Goal: Task Accomplishment & Management: Use online tool/utility

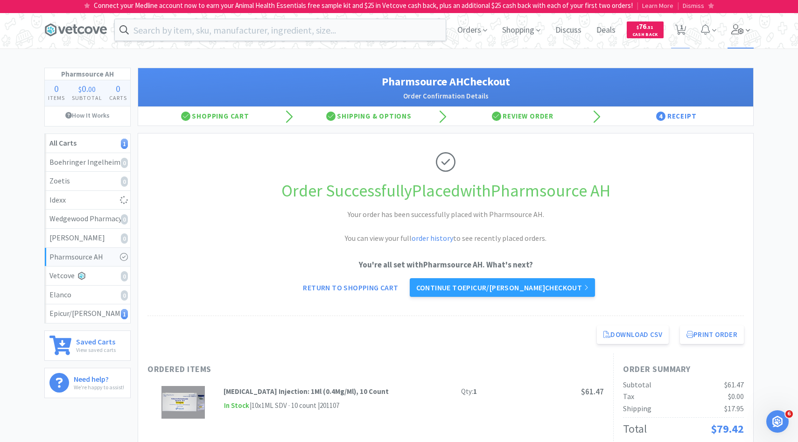
click at [738, 25] on icon at bounding box center [737, 29] width 13 height 10
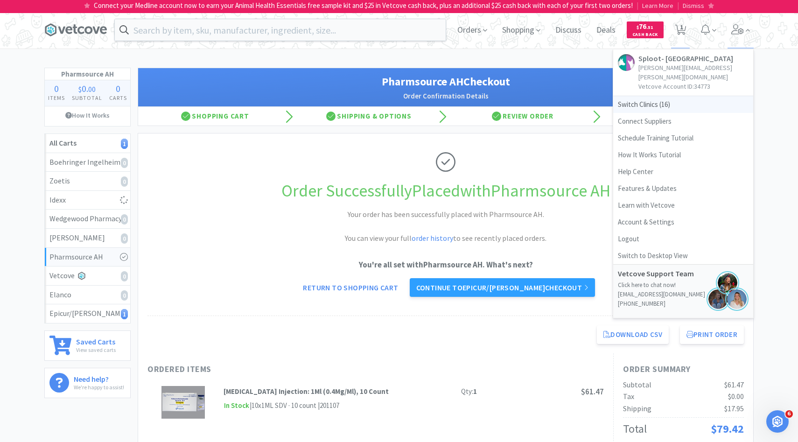
click at [682, 96] on span "Switch Clinics ( 16 )" at bounding box center [683, 104] width 140 height 17
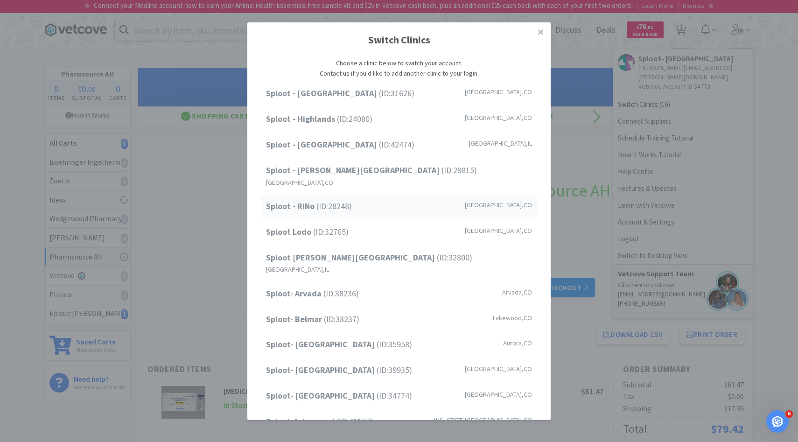
scroll to position [77, 0]
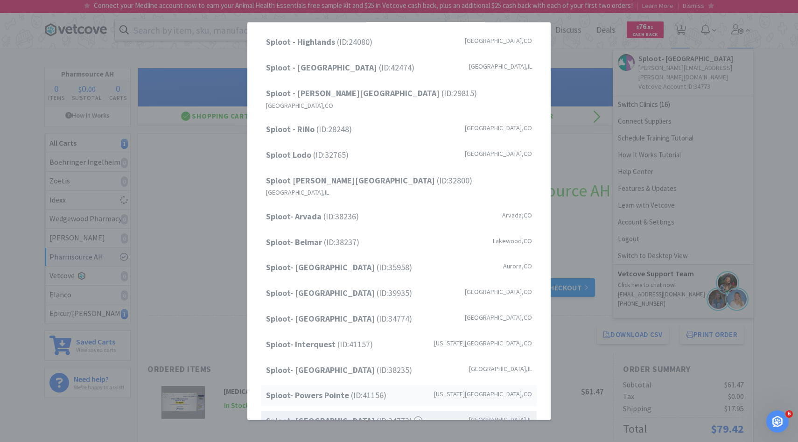
click at [352, 389] on span "Sploot- Powers Pointe (ID: 41156 )" at bounding box center [326, 396] width 120 height 14
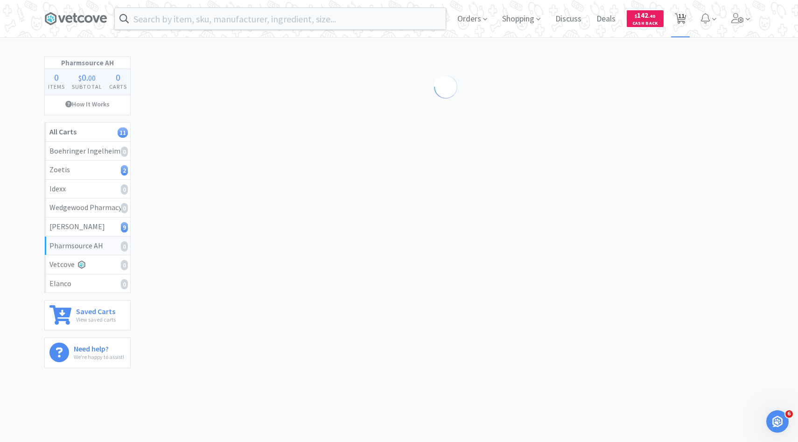
click at [674, 24] on span "11" at bounding box center [680, 18] width 19 height 37
select select "1"
select select "5"
select select "1"
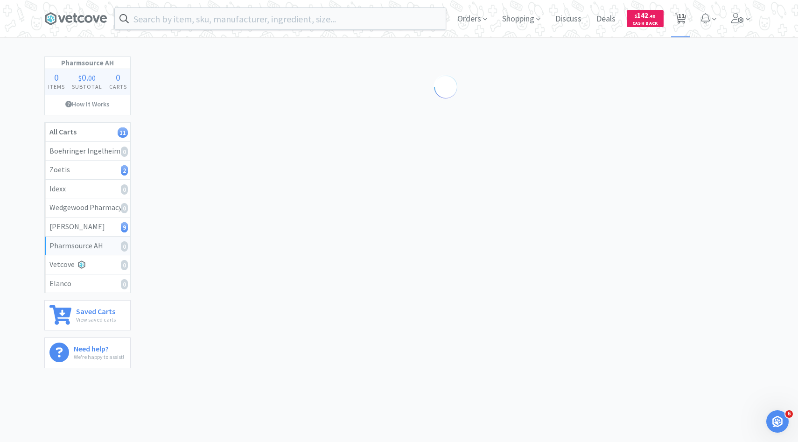
select select "1"
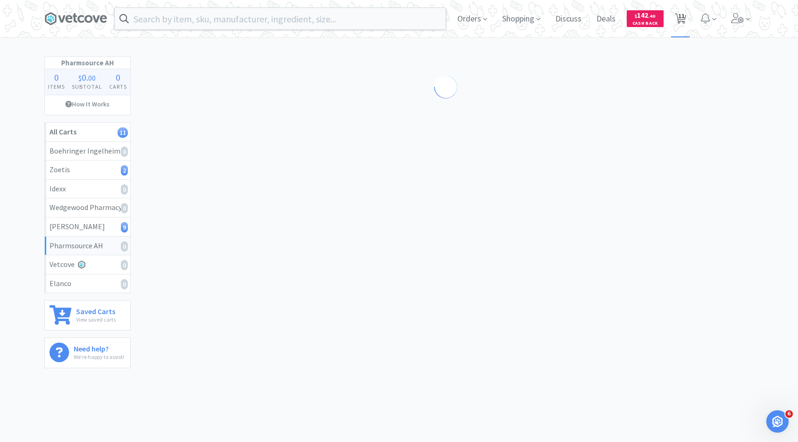
select select "2"
select select "1"
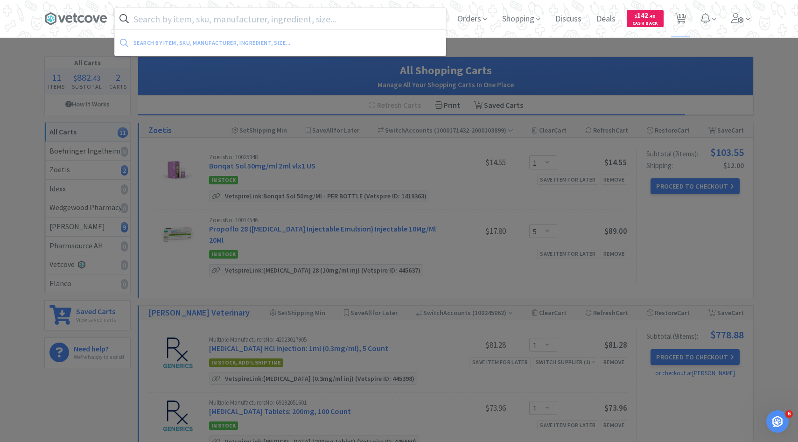
click at [259, 14] on input "text" at bounding box center [280, 18] width 331 height 21
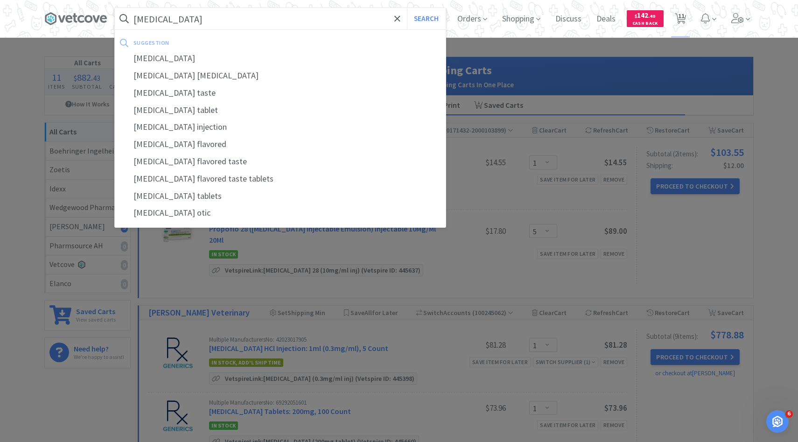
type input "baytril"
click at [407, 8] on button "Search" at bounding box center [426, 18] width 39 height 21
select select "1"
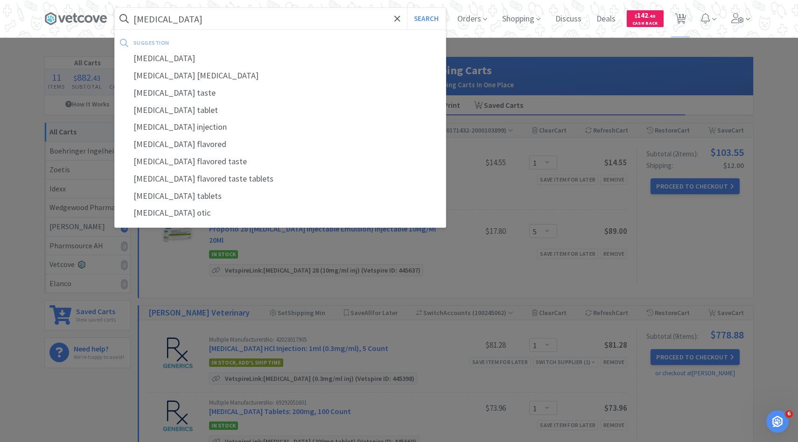
select select "1"
select select "2"
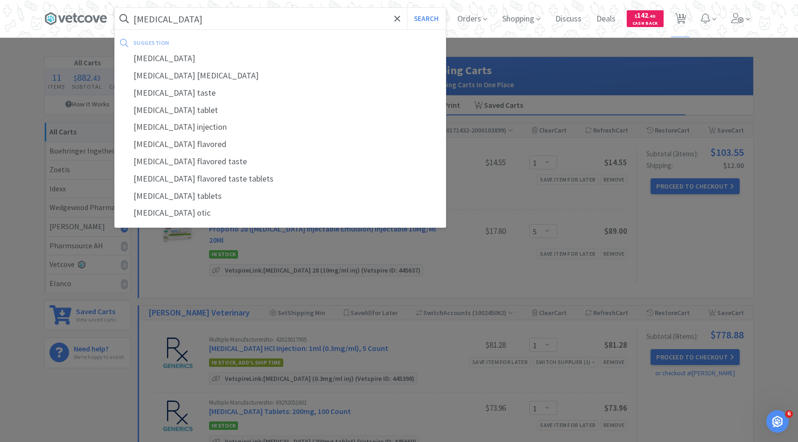
select select "1"
select select "5"
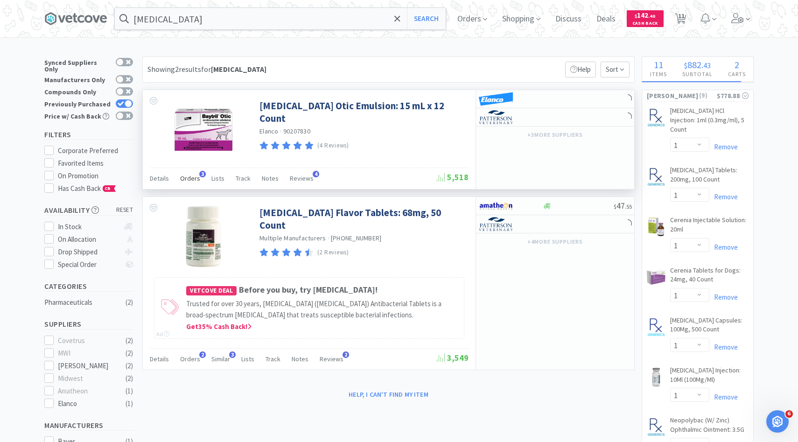
click at [197, 175] on span "Orders" at bounding box center [190, 178] width 20 height 8
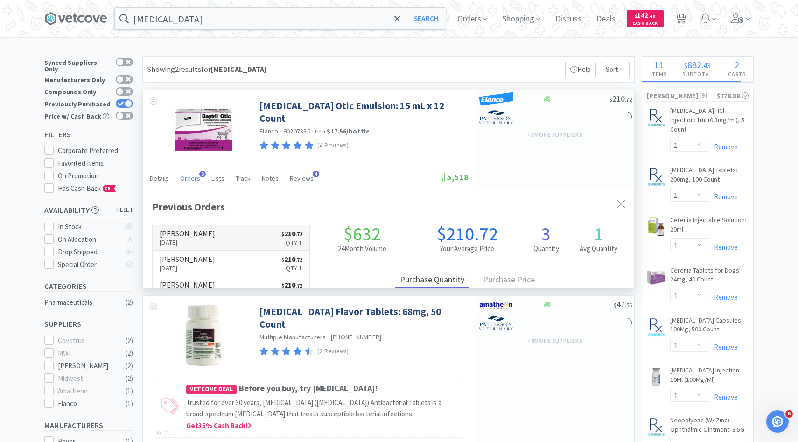
scroll to position [242, 491]
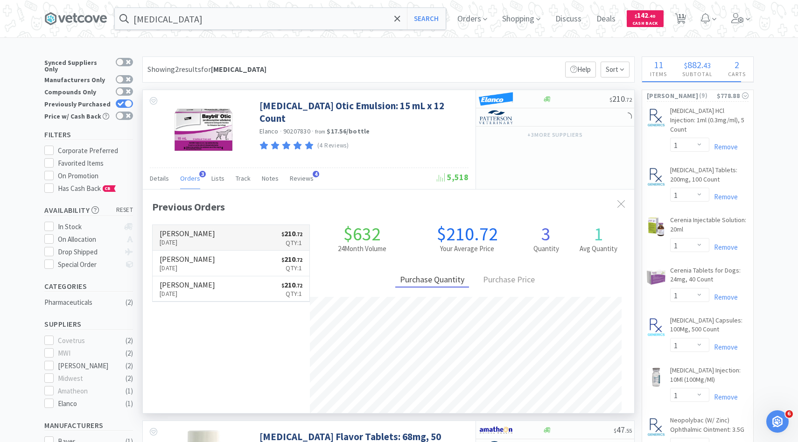
click at [221, 242] on link "Patterson Oct 12th, 2025 $ 210 . 72 Qty: 1" at bounding box center [231, 238] width 157 height 26
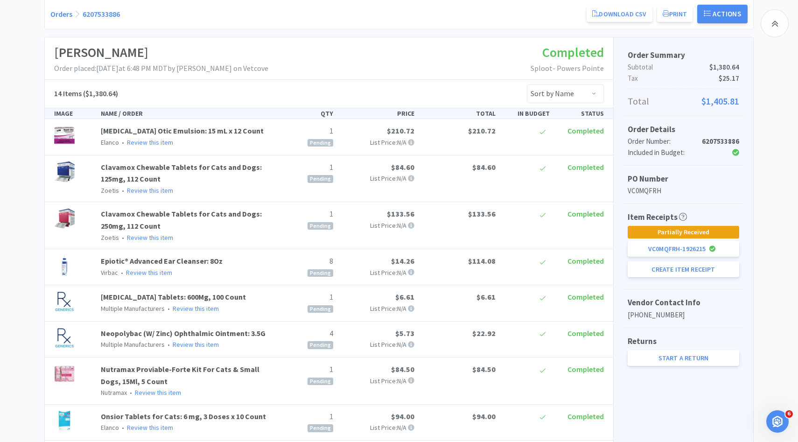
scroll to position [154, 0]
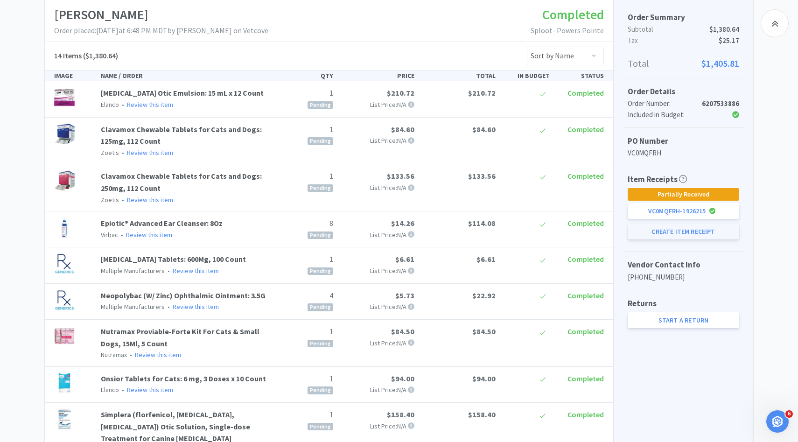
click at [678, 225] on button "Create Item Receipt" at bounding box center [684, 232] width 112 height 16
select select "1"
select select "8"
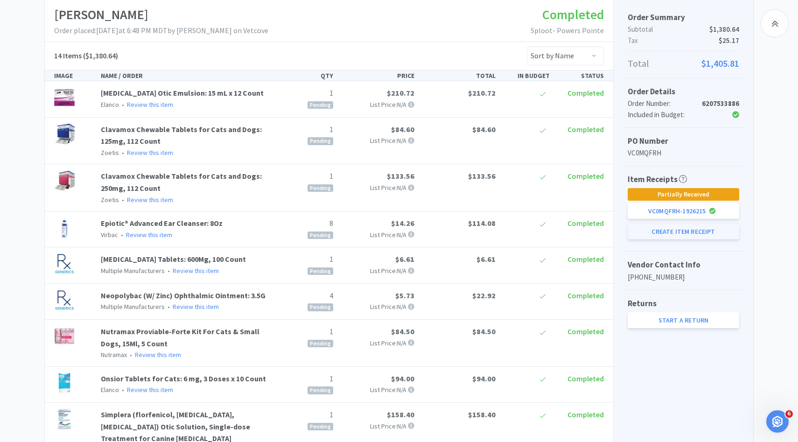
select select "1"
select select "4"
select select "1"
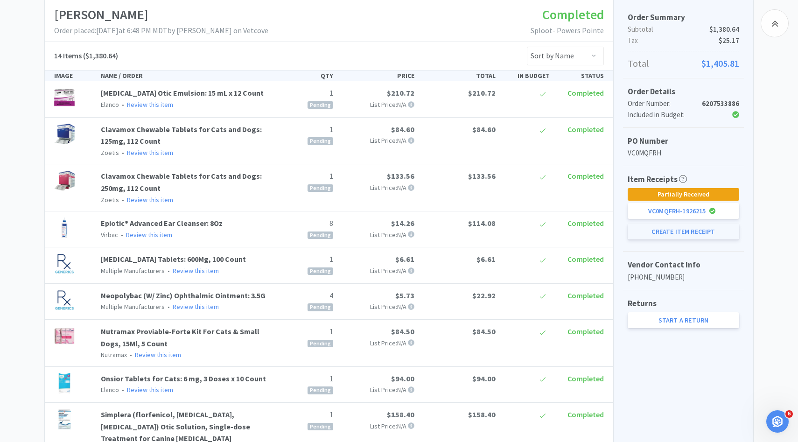
select select "3"
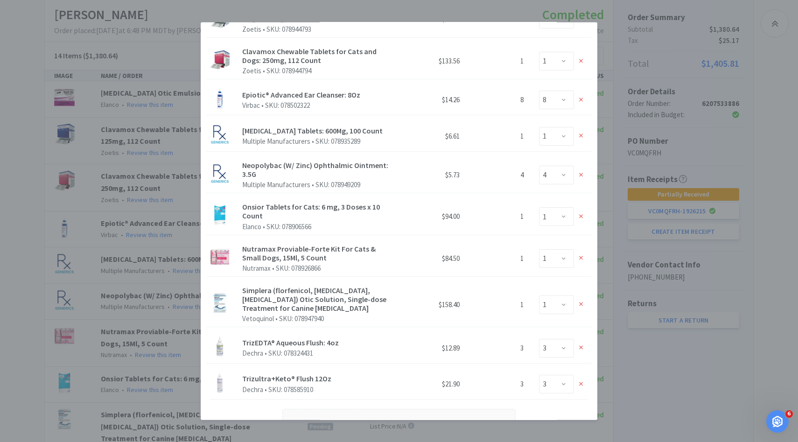
scroll to position [247, 0]
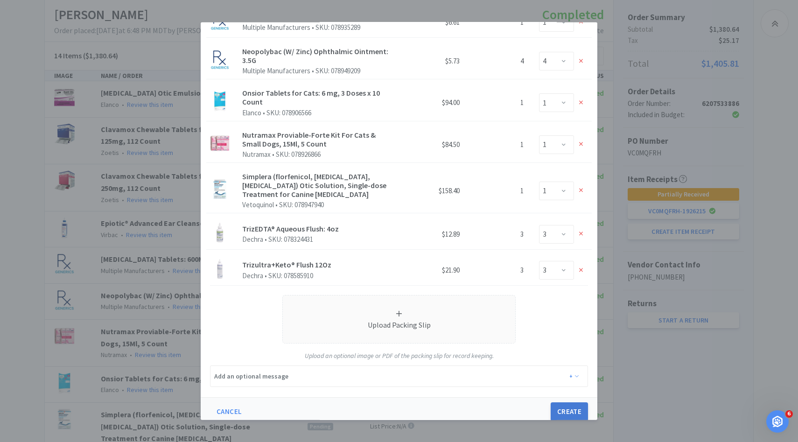
click at [566, 402] on button "Create" at bounding box center [569, 411] width 37 height 19
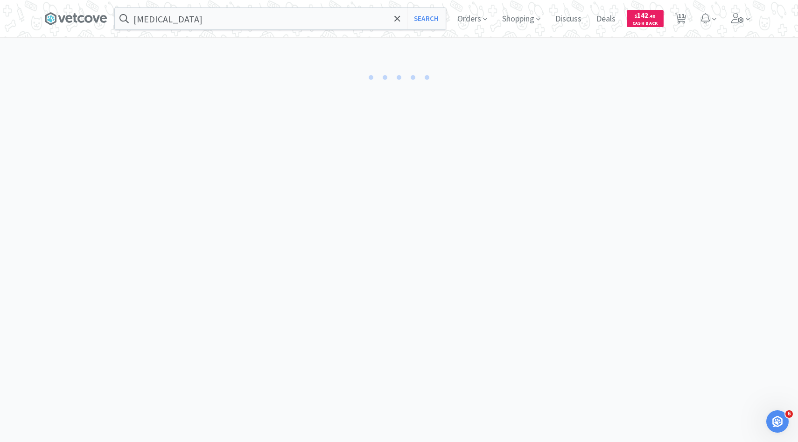
select select "1"
select select "8"
select select "1"
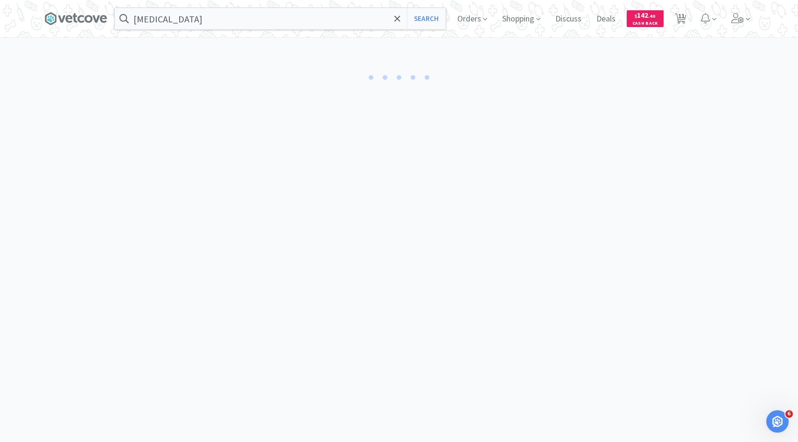
select select "4"
select select "1"
select select "3"
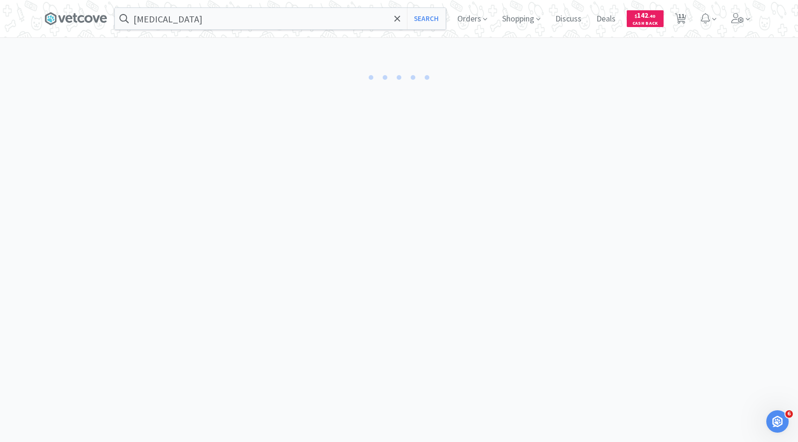
select select "3"
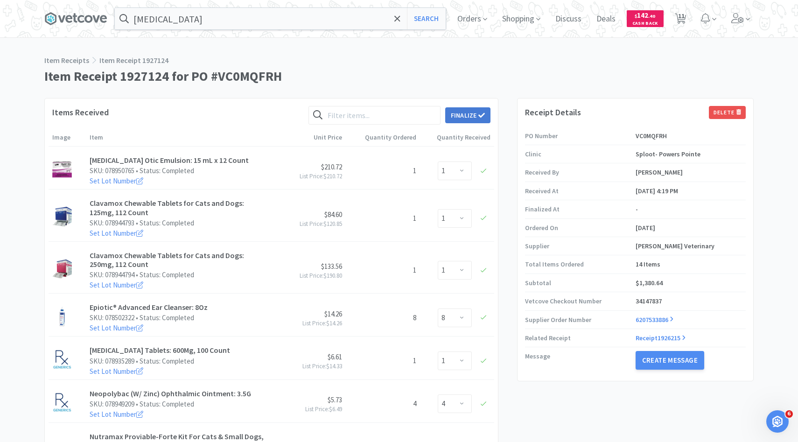
click at [486, 122] on button "Finalize" at bounding box center [467, 115] width 45 height 16
click at [498, 94] on button "Finalize" at bounding box center [502, 100] width 35 height 13
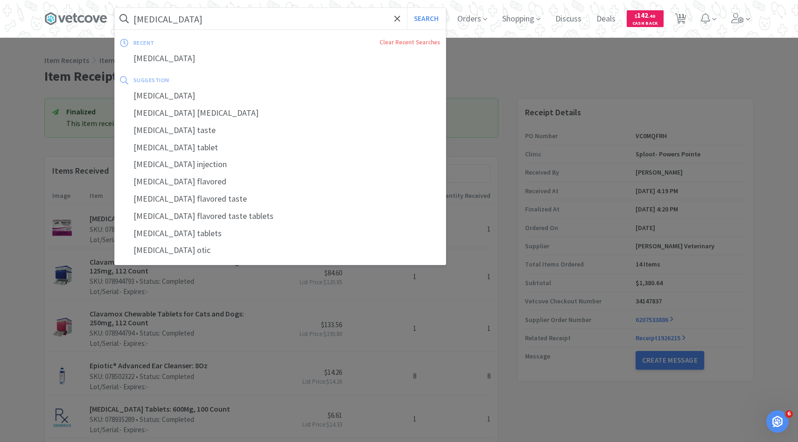
click at [261, 21] on input "baytril" at bounding box center [280, 18] width 331 height 21
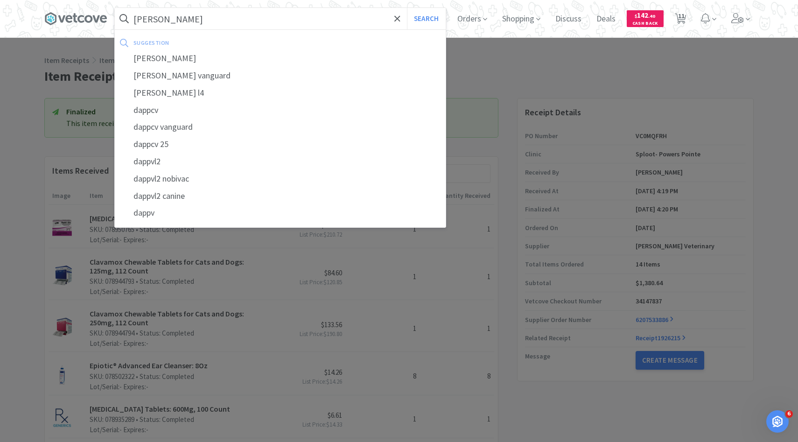
type input "dapp"
click at [407, 8] on button "Search" at bounding box center [426, 18] width 39 height 21
select select "1"
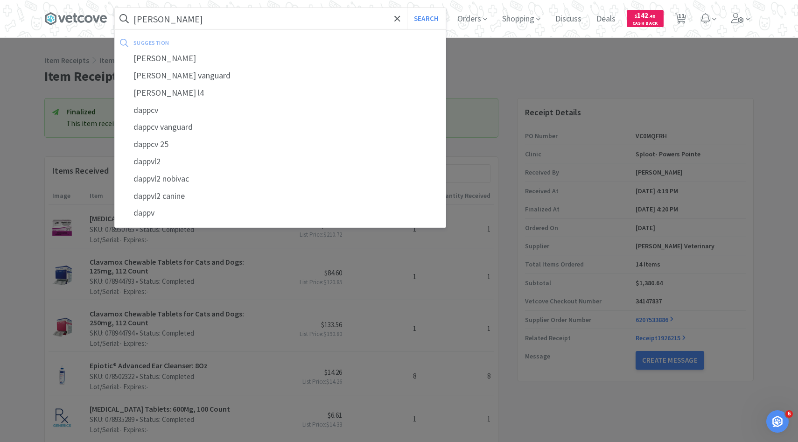
select select "1"
select select "2"
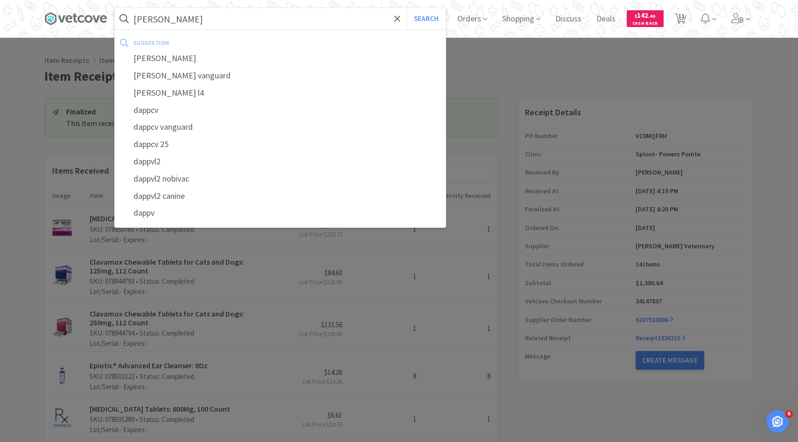
select select "1"
select select "5"
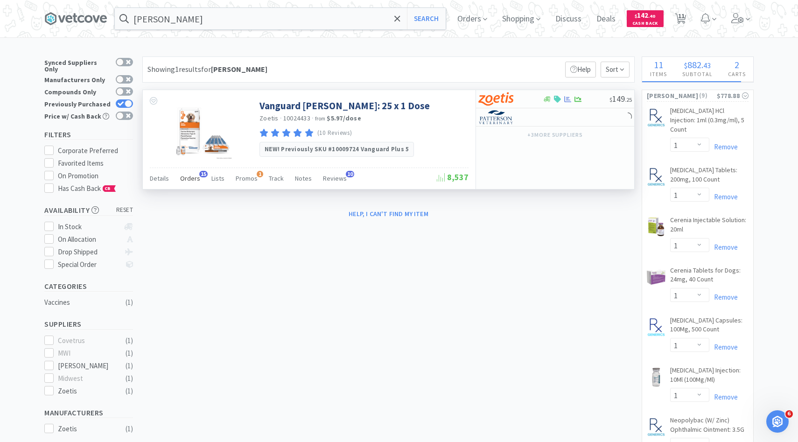
click at [186, 182] on span "Orders" at bounding box center [190, 178] width 20 height 8
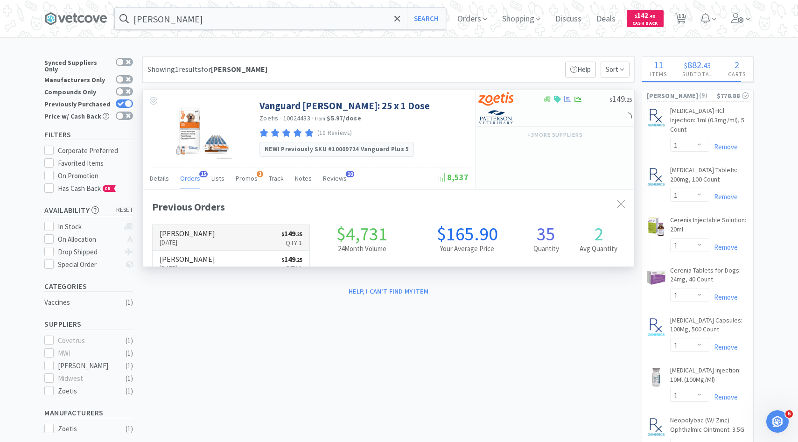
scroll to position [250, 491]
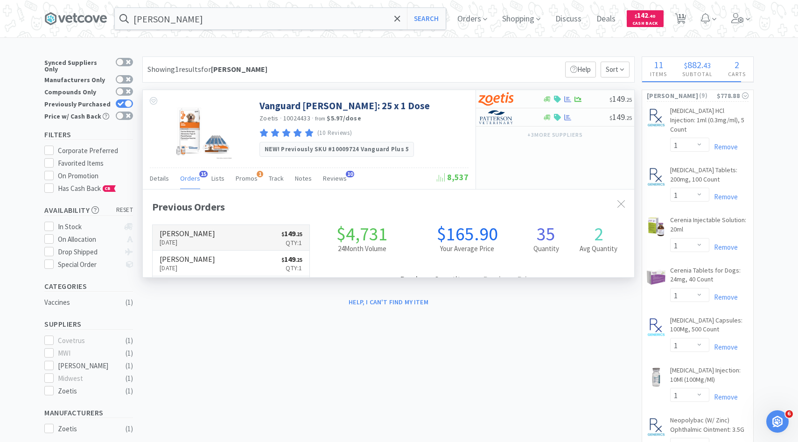
click at [204, 230] on h6 "[PERSON_NAME]" at bounding box center [188, 233] width 56 height 7
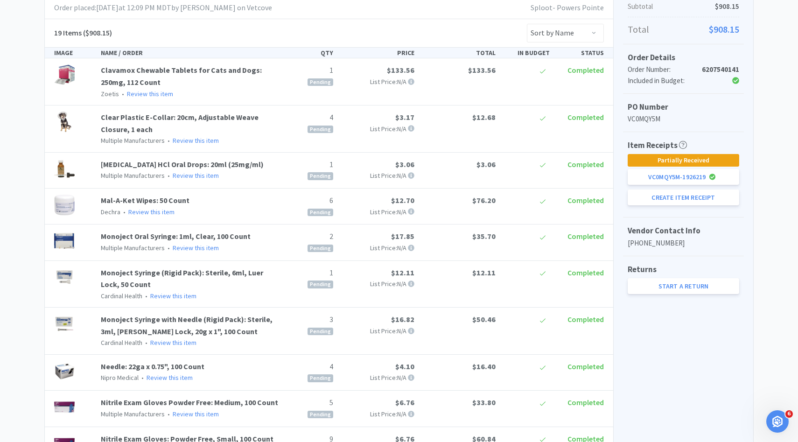
scroll to position [250, 0]
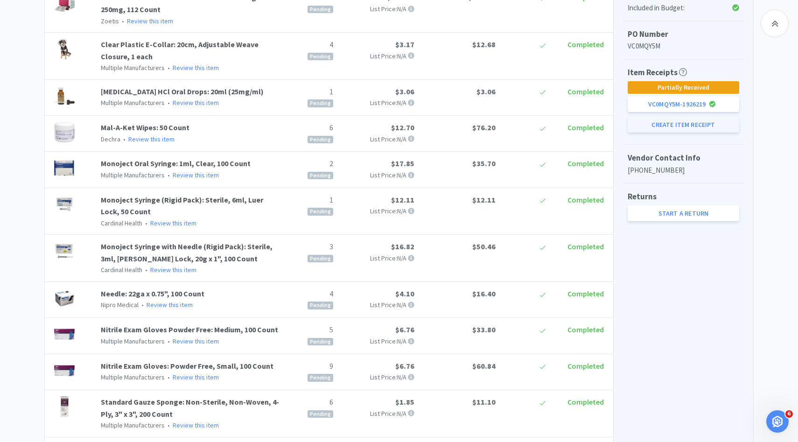
click at [688, 125] on button "Create Item Receipt" at bounding box center [684, 125] width 112 height 16
select select "1"
select select "6"
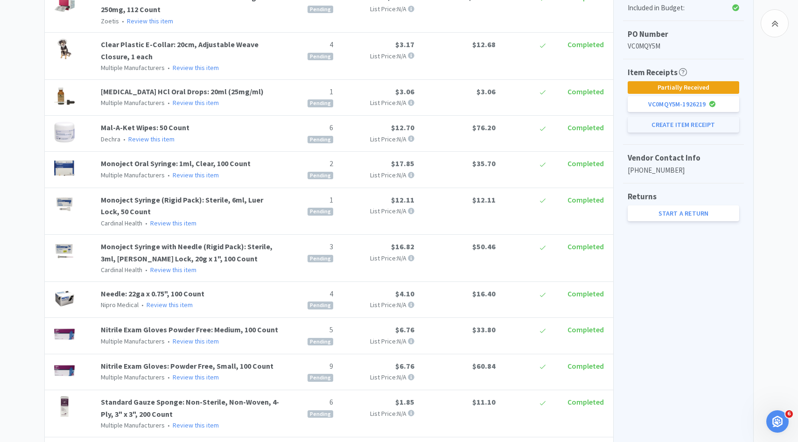
select select "1"
select select "3"
select select "4"
select select "2"
select select "4"
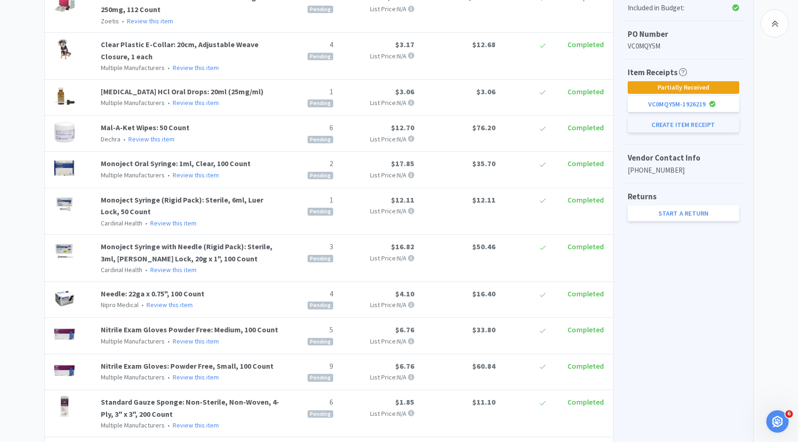
select select "5"
select select "9"
select select "6"
select select "3"
select select "1"
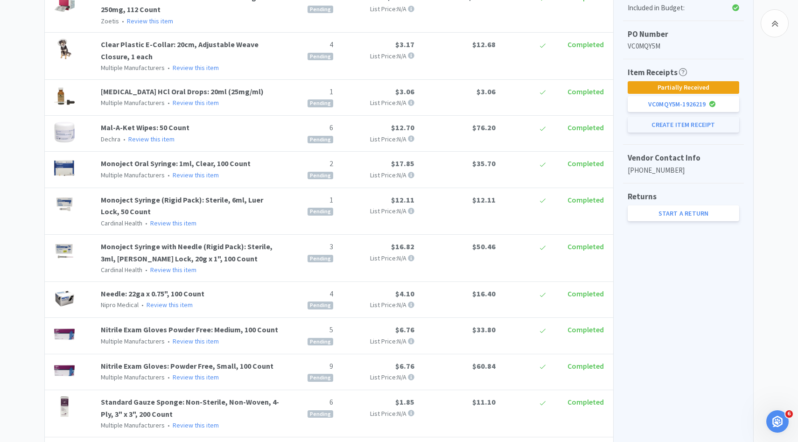
select select "2"
select select "1"
select select "2"
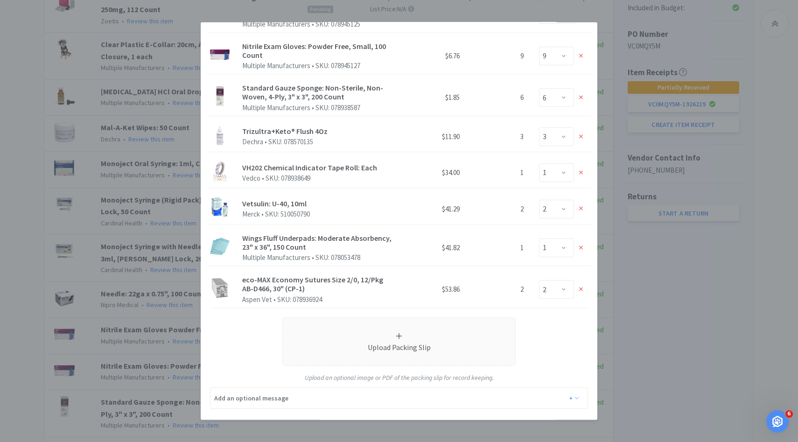
scroll to position [471, 0]
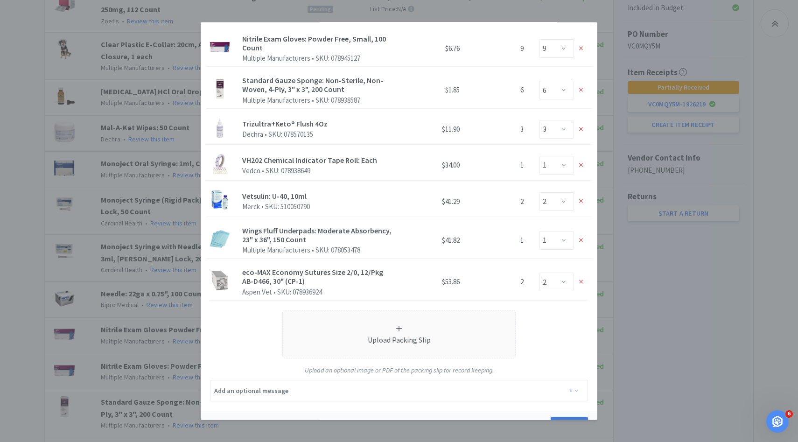
click at [558, 417] on button "Create" at bounding box center [569, 426] width 37 height 19
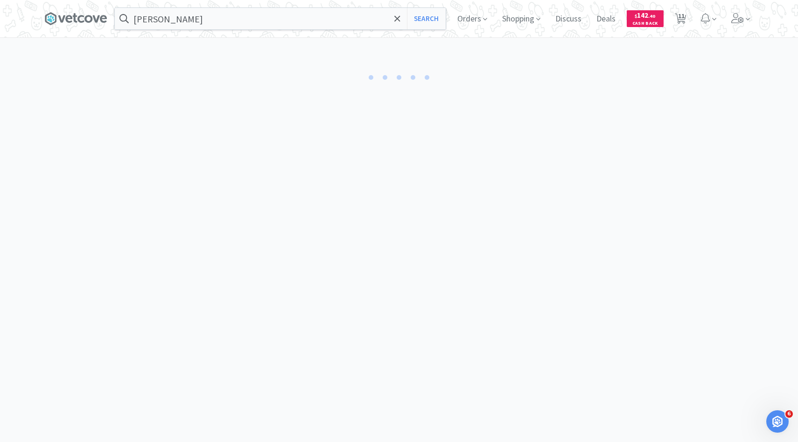
select select "1"
select select "4"
select select "1"
select select "6"
select select "2"
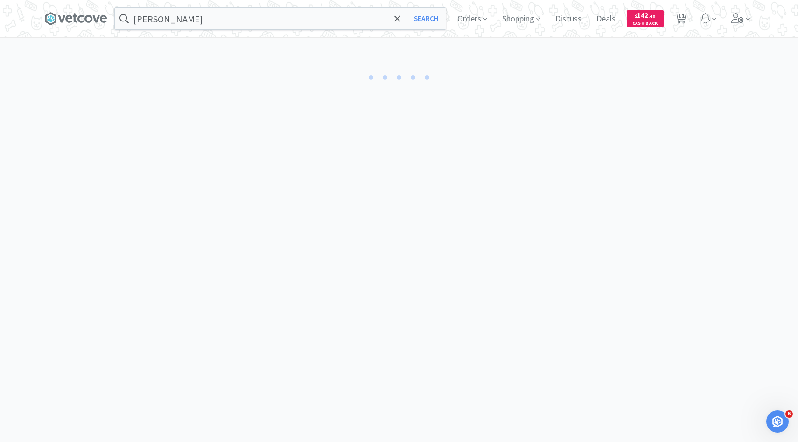
select select "1"
select select "3"
select select "4"
select select "5"
select select "9"
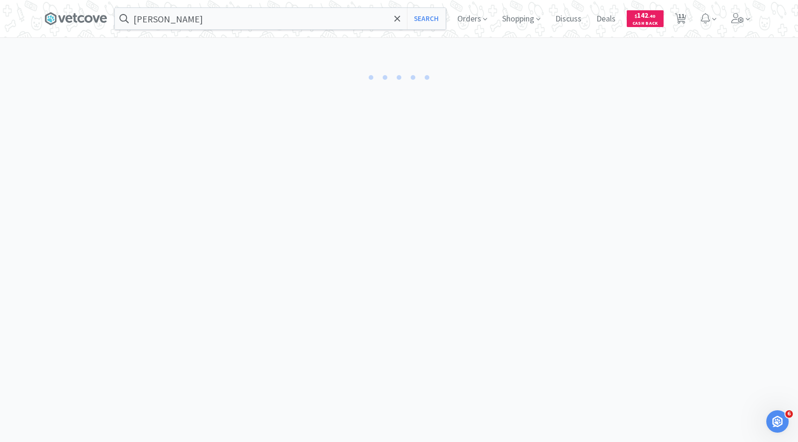
select select "6"
select select "1"
select select "3"
select select "1"
select select "2"
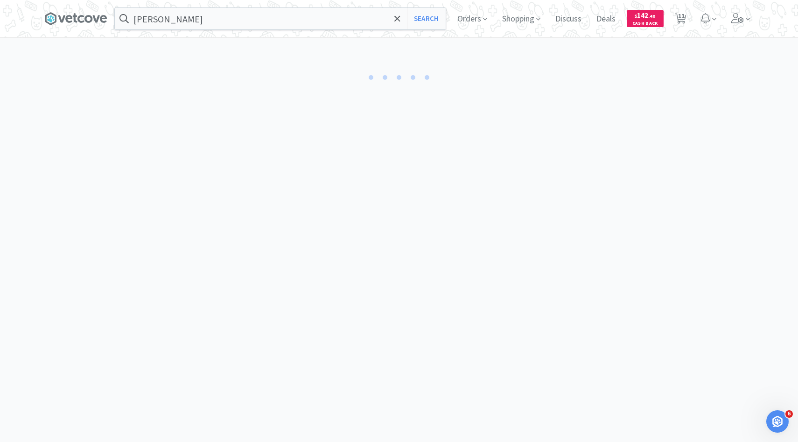
select select "1"
select select "2"
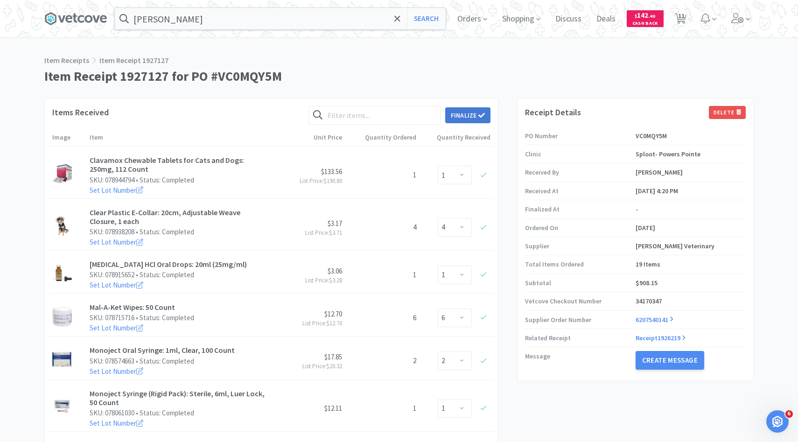
click at [470, 118] on button "Finalize" at bounding box center [467, 115] width 45 height 16
click at [504, 94] on button "Finalize" at bounding box center [502, 100] width 35 height 13
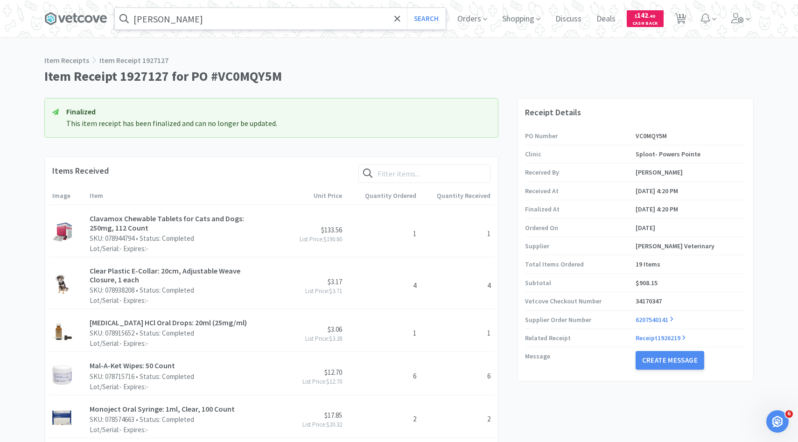
click at [272, 16] on input "dapp" at bounding box center [280, 18] width 331 height 21
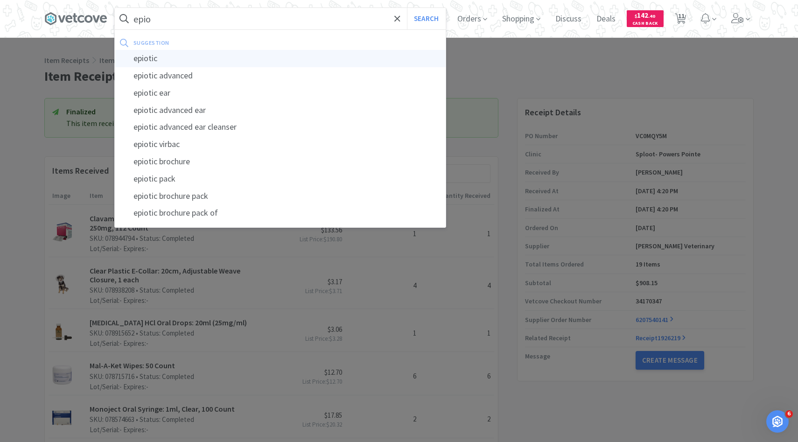
click at [233, 63] on div "epiotic" at bounding box center [280, 58] width 331 height 17
type input "epiotic"
select select "1"
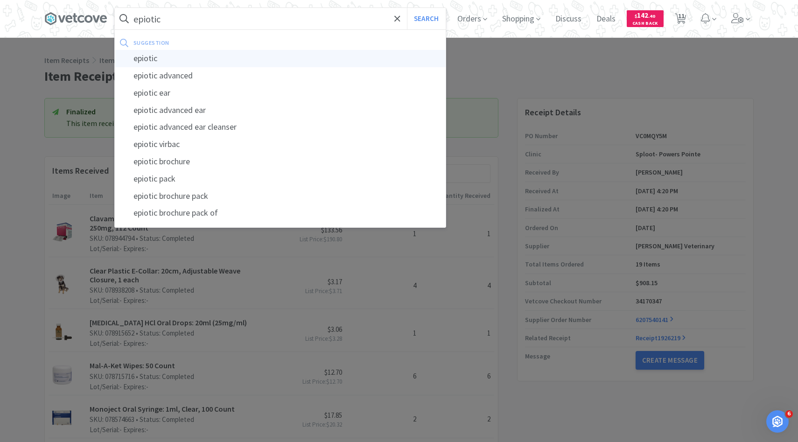
select select "1"
select select "2"
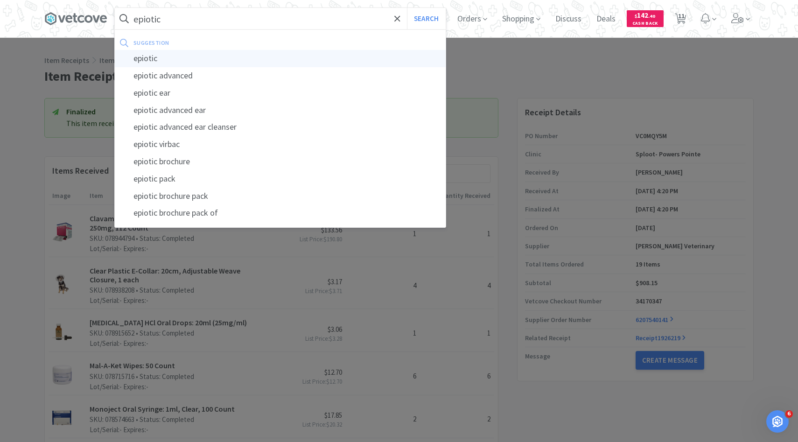
select select "1"
select select "5"
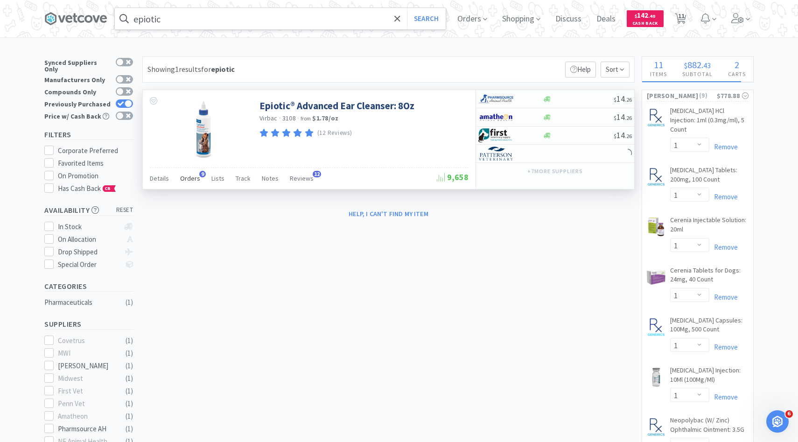
click at [199, 175] on span "9" at bounding box center [202, 174] width 7 height 7
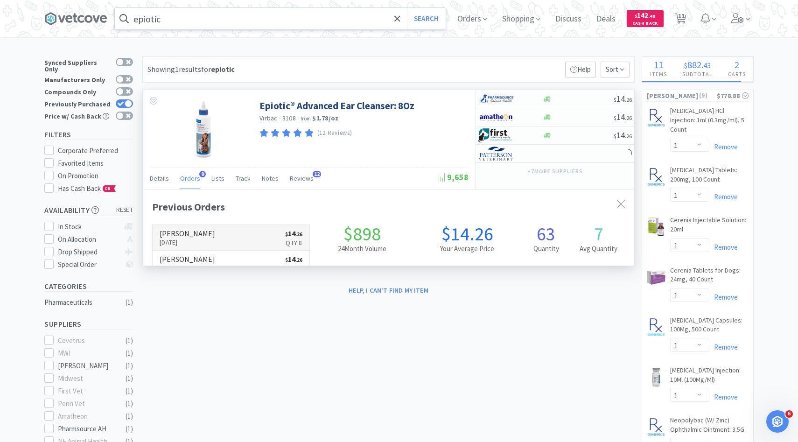
scroll to position [250, 491]
click at [213, 234] on link "Patterson Oct 12th, 2025 $ 14 . 26 Qty: 8" at bounding box center [231, 238] width 157 height 26
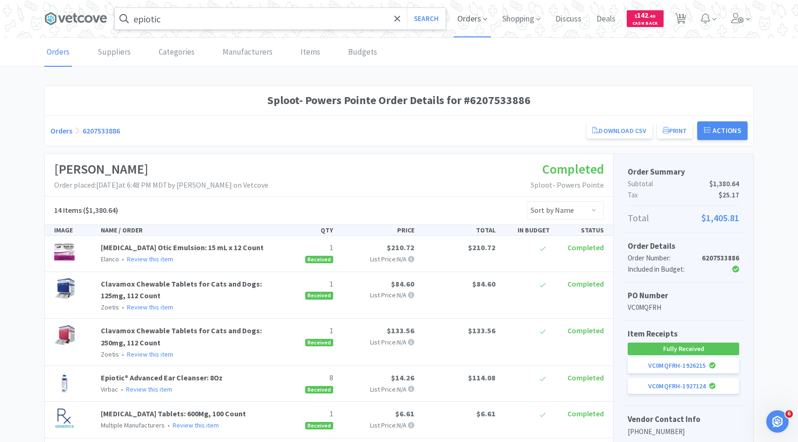
click at [467, 18] on span "Orders" at bounding box center [472, 18] width 37 height 37
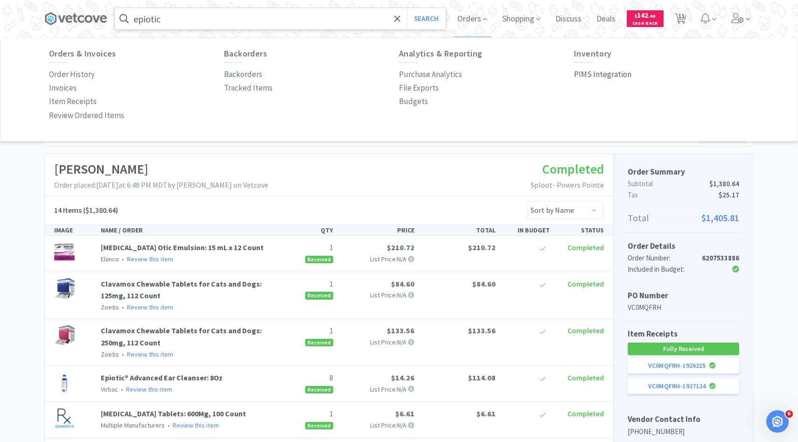
click at [599, 73] on p "PIMS Integration" at bounding box center [602, 74] width 57 height 13
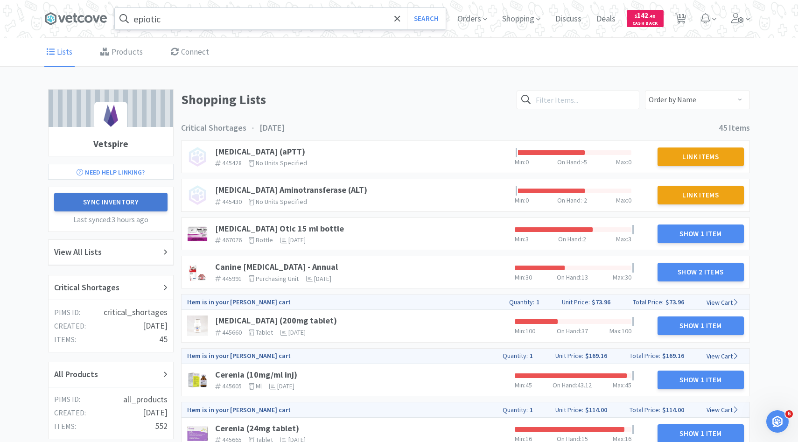
click at [149, 203] on button "Sync Inventory" at bounding box center [110, 202] width 113 height 19
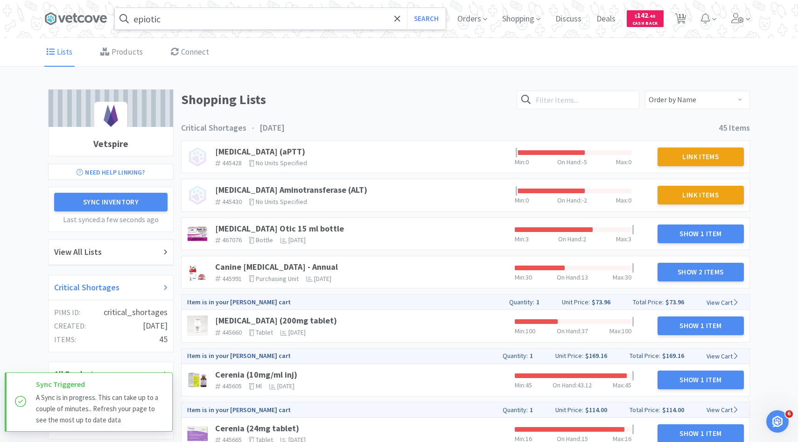
click at [139, 281] on div "Critical Shortages" at bounding box center [110, 288] width 113 height 14
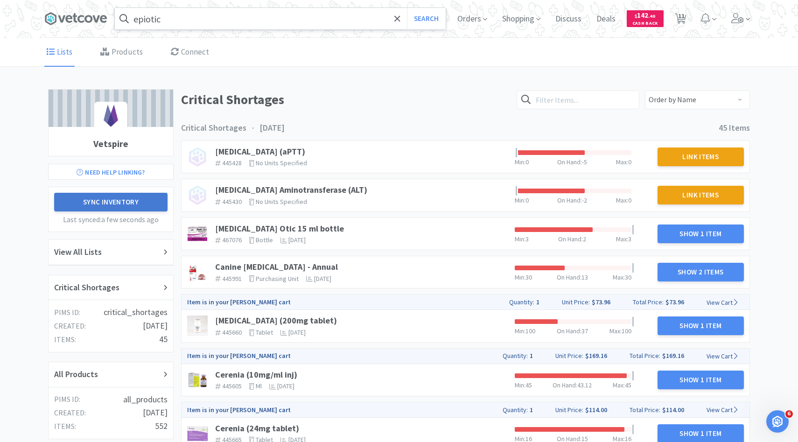
click at [149, 203] on button "Sync Inventory" at bounding box center [110, 202] width 113 height 19
